Goal: Task Accomplishment & Management: Complete application form

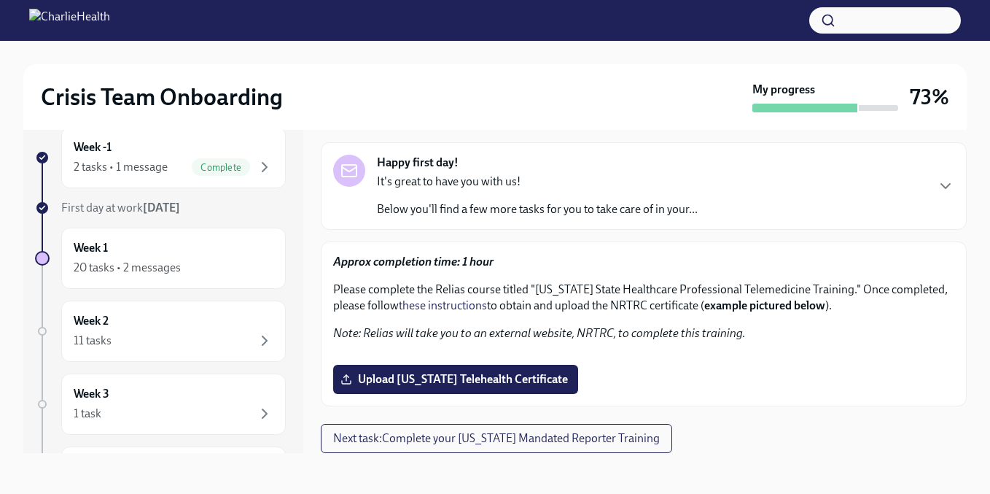
scroll to position [410, 0]
click at [501, 380] on span "Upload [US_STATE] Telehealth Certificate" at bounding box center [455, 379] width 225 height 15
click at [0, 0] on input "Upload [US_STATE] Telehealth Certificate" at bounding box center [0, 0] width 0 height 0
click at [618, 386] on span "[US_STATE]-state-telemedicine-training-[PERSON_NAME].pdf" at bounding box center [510, 379] width 335 height 15
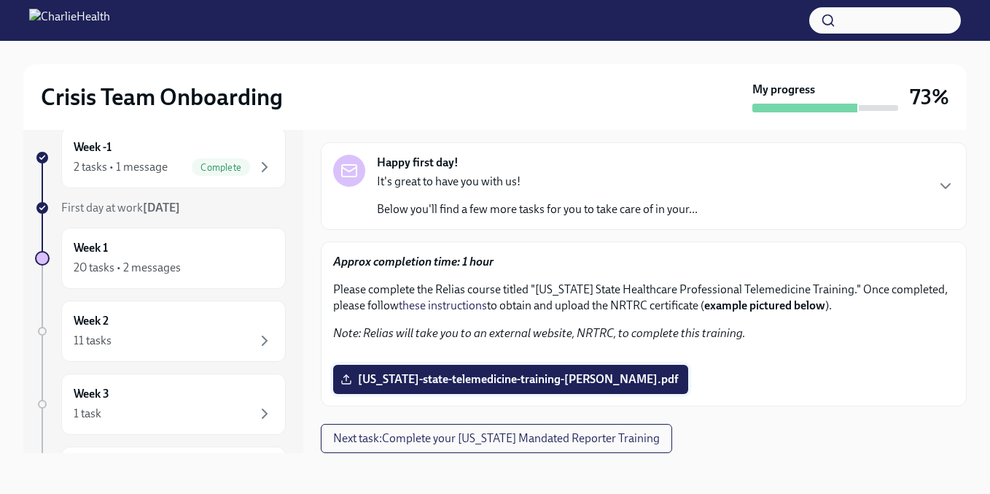
click at [0, 0] on input "[US_STATE]-state-telemedicine-training-[PERSON_NAME].pdf" at bounding box center [0, 0] width 0 height 0
click at [518, 445] on span "Next task : Complete your [US_STATE] Mandated Reporter Training" at bounding box center [496, 438] width 327 height 15
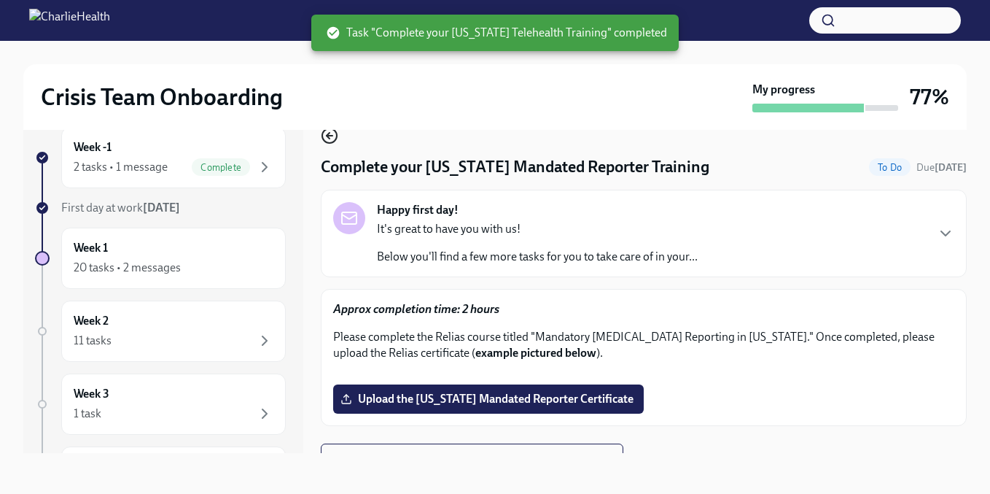
click at [329, 132] on icon "button" at bounding box center [329, 135] width 17 height 17
